Goal: Information Seeking & Learning: Check status

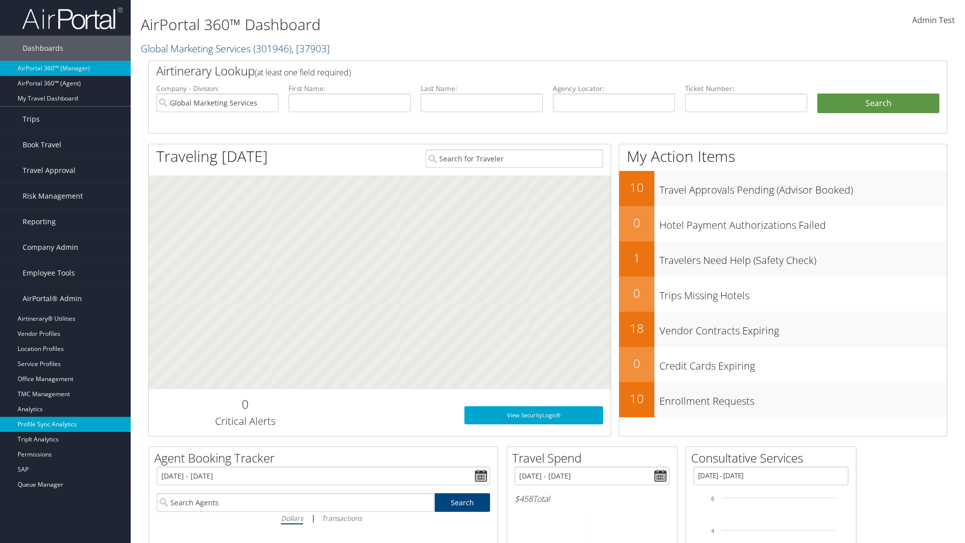
click at [65, 424] on link "Profile Sync Analytics" at bounding box center [65, 424] width 131 height 15
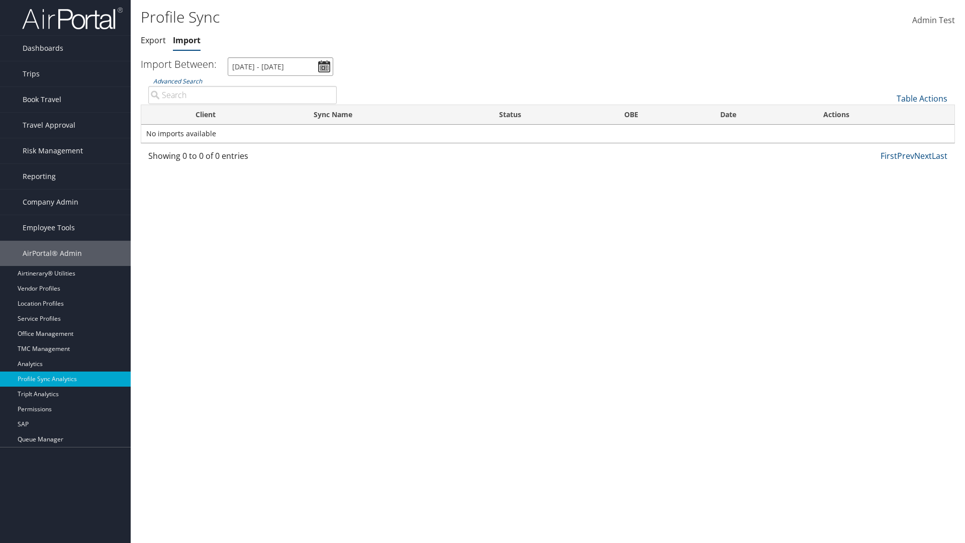
click at [280, 66] on input "[DATE] - [DATE]" at bounding box center [281, 66] width 106 height 19
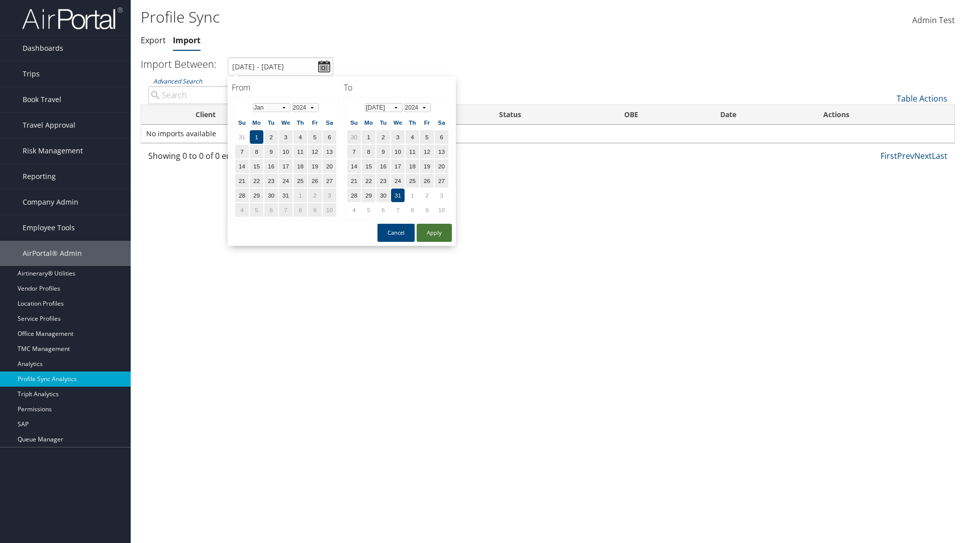
click at [434, 232] on button "Apply" at bounding box center [434, 233] width 35 height 18
type input "[DATE] - [DATE]"
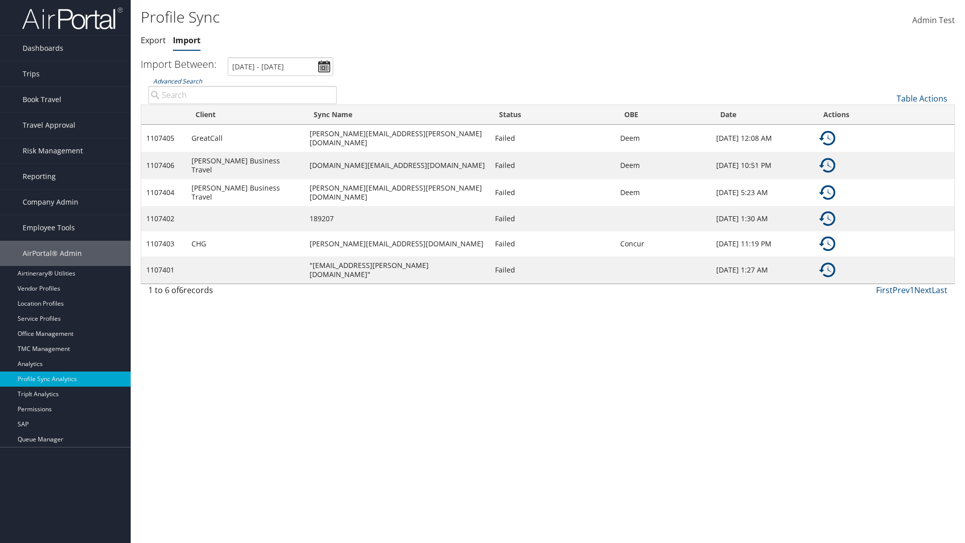
click at [177, 81] on link "Advanced Search" at bounding box center [177, 81] width 49 height 9
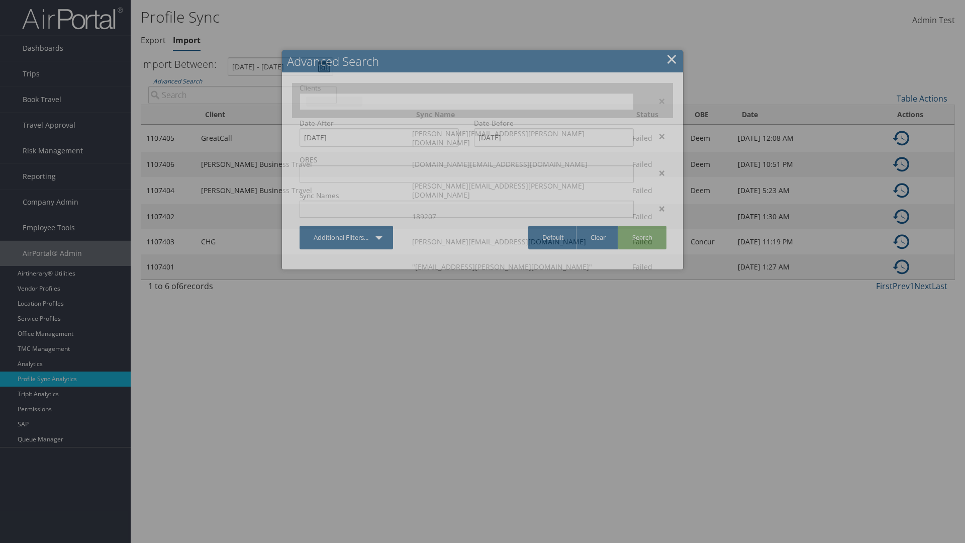
click at [362, 100] on input "text" at bounding box center [334, 102] width 56 height 10
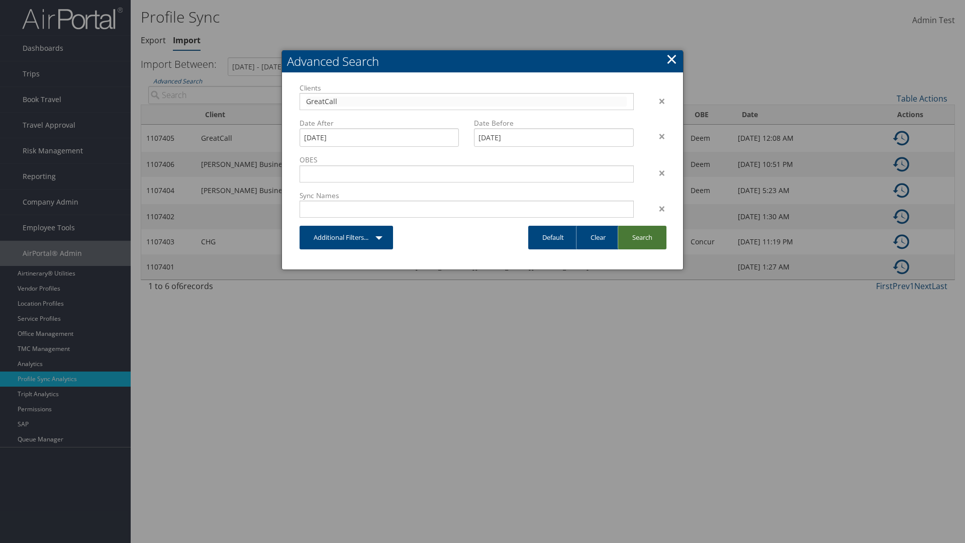
type input "GreatCall"
click at [642, 237] on link "Search" at bounding box center [642, 238] width 49 height 24
type input "GreatCall"
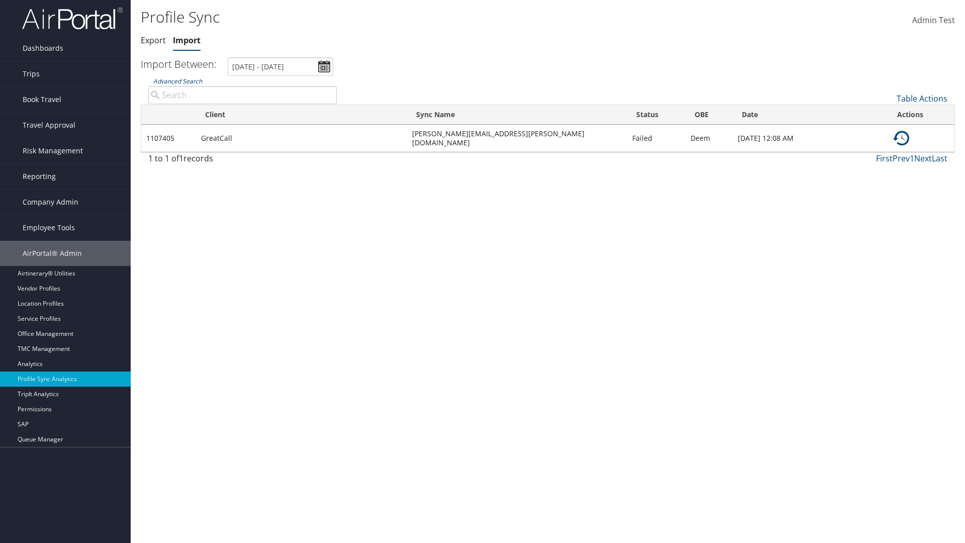
click at [177, 81] on link "Advanced Search" at bounding box center [177, 81] width 49 height 9
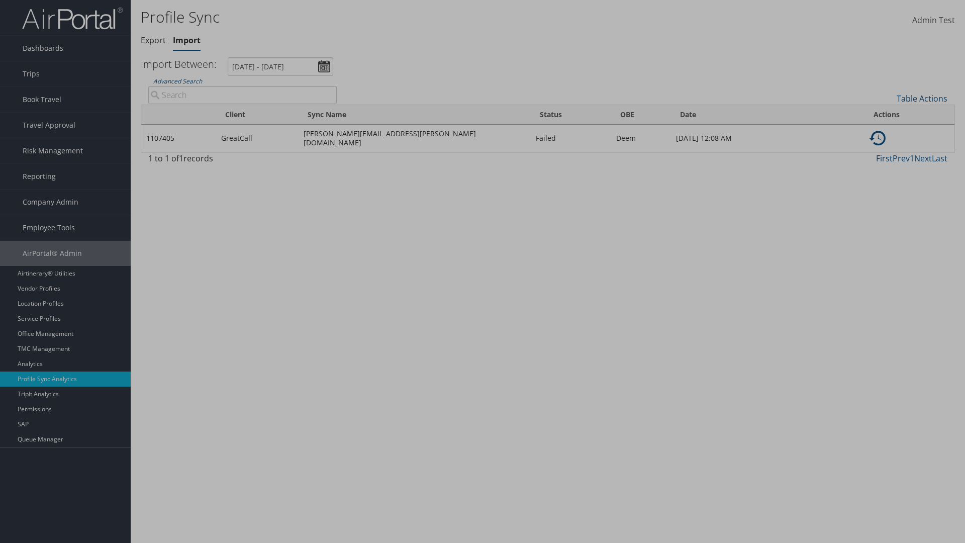
click at [0, 0] on div "×" at bounding box center [0, 0] width 0 height 0
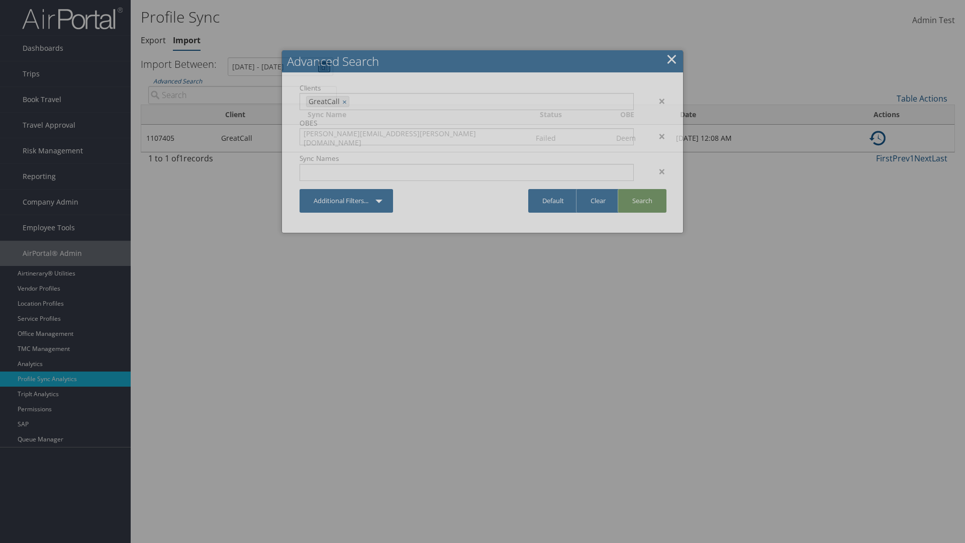
click at [642, 201] on link "Search" at bounding box center [642, 201] width 49 height 24
